Goal: Task Accomplishment & Management: Manage account settings

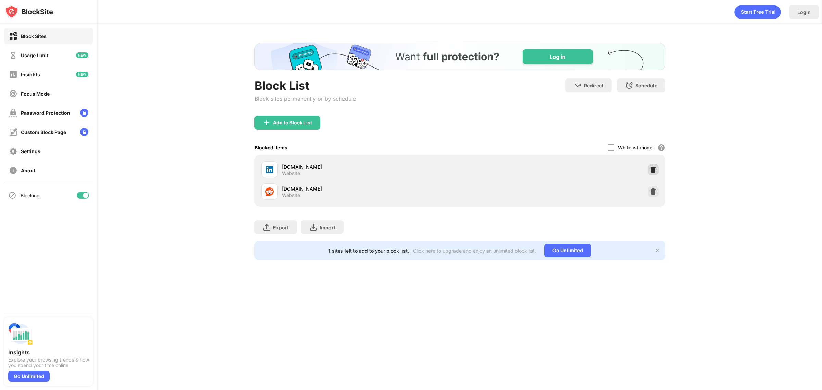
click at [655, 169] on img at bounding box center [653, 169] width 7 height 7
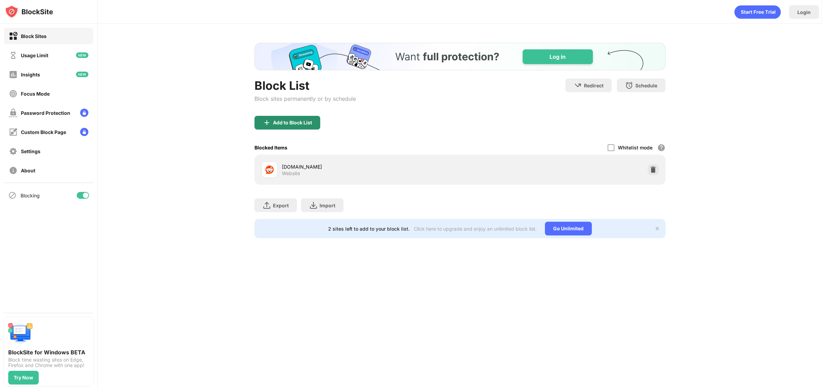
click at [285, 126] on div "Add to Block List" at bounding box center [288, 123] width 66 height 14
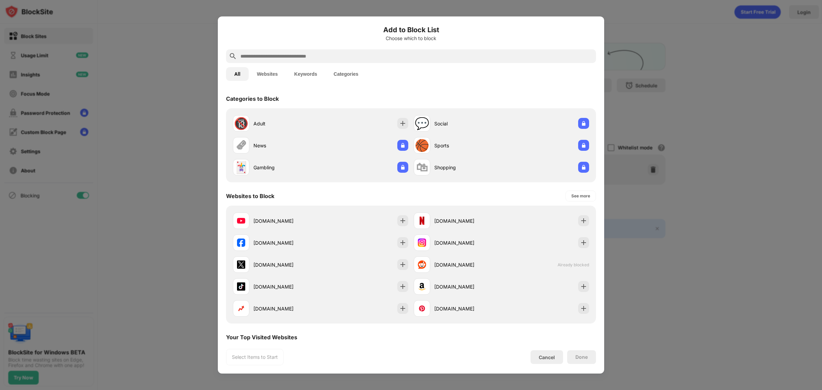
click at [294, 55] on input "text" at bounding box center [417, 56] width 354 height 8
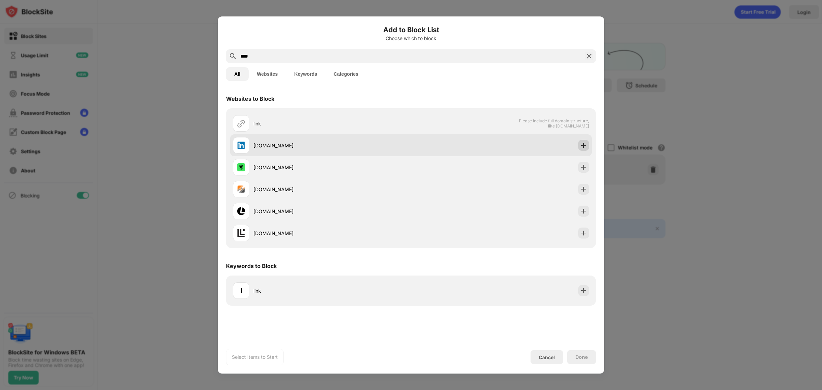
type input "****"
click at [586, 144] on img at bounding box center [584, 145] width 7 height 7
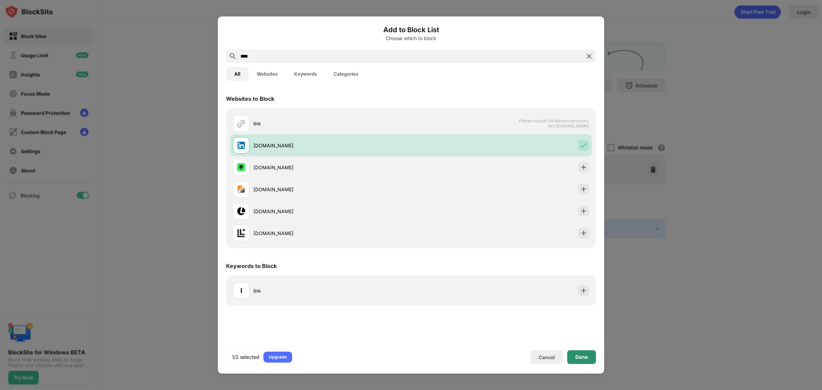
click at [587, 362] on div "Done" at bounding box center [582, 357] width 29 height 14
